Goal: Task Accomplishment & Management: Use online tool/utility

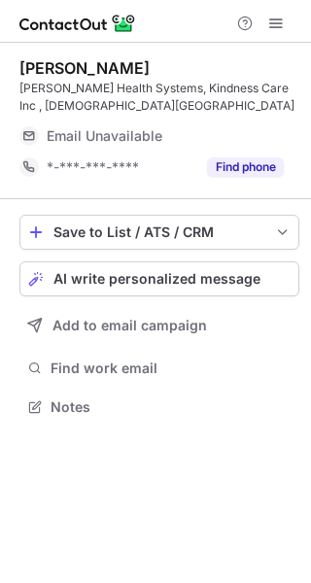
scroll to position [394, 311]
